Goal: Task Accomplishment & Management: Use online tool/utility

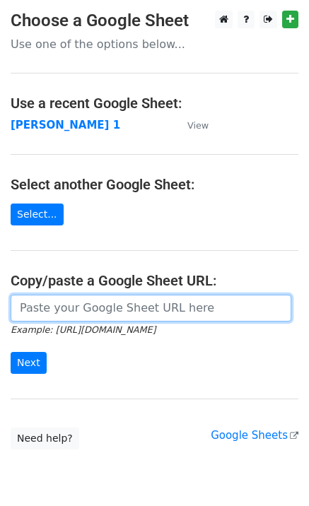
click at [84, 314] on input "url" at bounding box center [151, 308] width 281 height 27
type input "[URL][DOMAIN_NAME]"
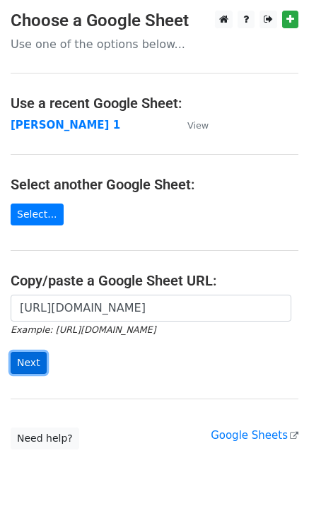
click at [15, 370] on input "Next" at bounding box center [29, 363] width 36 height 22
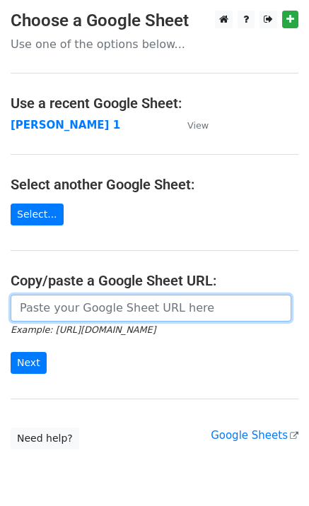
click at [107, 304] on input "url" at bounding box center [151, 308] width 281 height 27
type input "[URL][DOMAIN_NAME]"
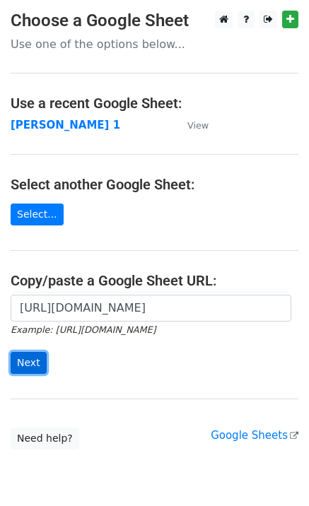
click at [17, 364] on input "Next" at bounding box center [29, 363] width 36 height 22
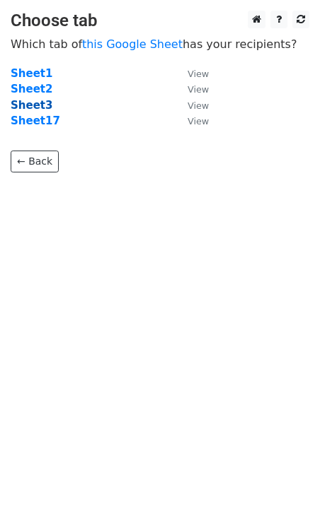
click at [35, 107] on strong "Sheet3" at bounding box center [32, 105] width 42 height 13
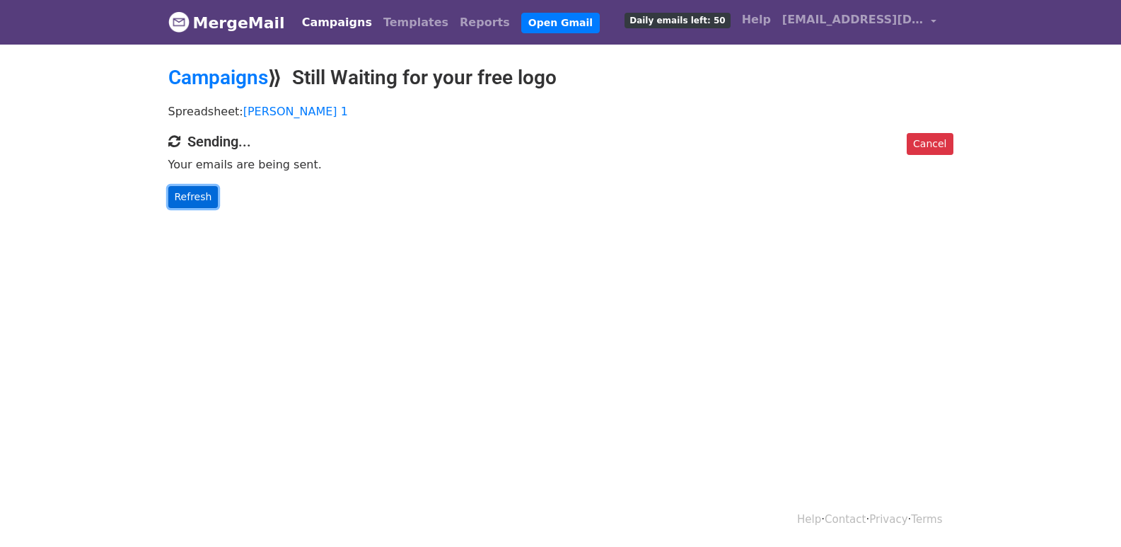
click at [189, 201] on link "Refresh" at bounding box center [193, 197] width 50 height 22
click at [187, 187] on link "Refresh" at bounding box center [193, 197] width 50 height 22
